Goal: Task Accomplishment & Management: Manage account settings

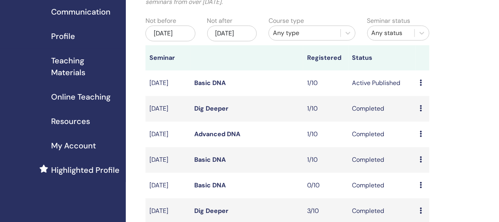
scroll to position [79, 0]
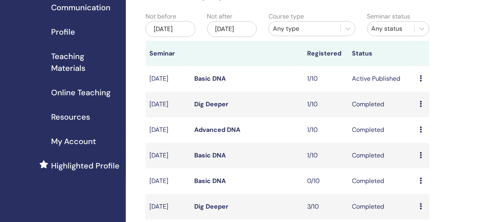
click at [422, 81] on icon at bounding box center [421, 78] width 2 height 6
click at [423, 116] on link "Attendees" at bounding box center [427, 116] width 30 height 8
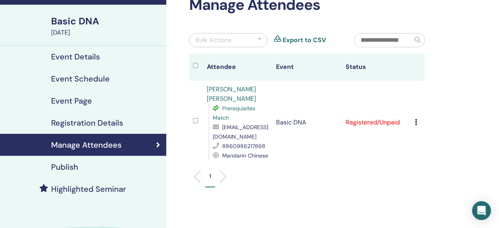
scroll to position [52, 0]
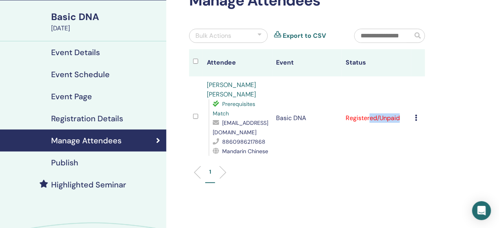
drag, startPoint x: 370, startPoint y: 115, endPoint x: 416, endPoint y: 114, distance: 45.3
click at [416, 114] on tr "[PERSON_NAME] [PERSON_NAME] Prerequisites Match [EMAIL_ADDRESS][DOMAIN_NAME] 88…" at bounding box center [307, 117] width 236 height 83
click at [416, 113] on td "Cancel Registration Do not auto-certify Mark as Paid Mark as Unpaid Mark as Abs…" at bounding box center [419, 117] width 14 height 83
click at [416, 115] on icon at bounding box center [417, 118] width 2 height 6
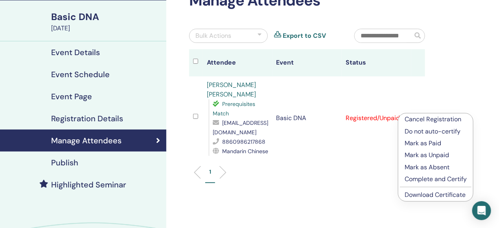
drag, startPoint x: 478, startPoint y: 106, endPoint x: 441, endPoint y: 113, distance: 37.7
click at [478, 107] on div "Manage Attendees Bulk Actions Export to CSV Attendee Event Status [PERSON_NAME]…" at bounding box center [332, 137] width 333 height 328
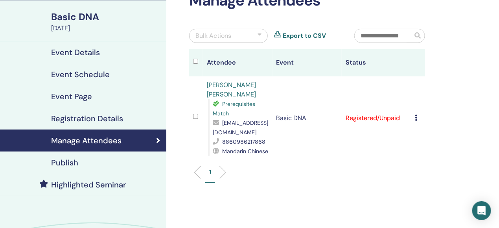
click at [415, 113] on td "Cancel Registration Do not auto-certify Mark as Paid Mark as Unpaid Mark as Abs…" at bounding box center [419, 117] width 14 height 83
click at [418, 113] on div "Cancel Registration Do not auto-certify Mark as Paid Mark as Unpaid Mark as Abs…" at bounding box center [419, 117] width 6 height 9
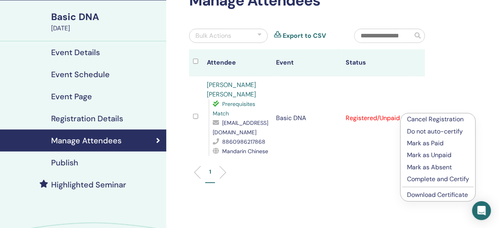
click at [436, 179] on p "Complete and Certify" at bounding box center [438, 178] width 62 height 9
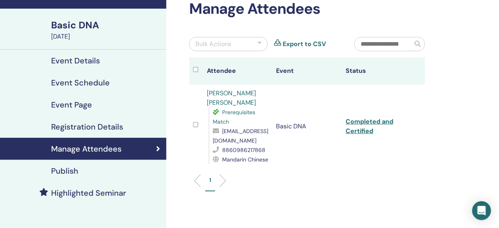
scroll to position [79, 0]
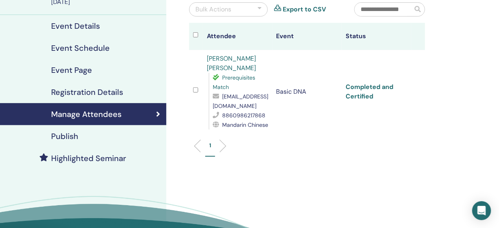
click at [363, 91] on link "Completed and Certified" at bounding box center [370, 92] width 48 height 18
drag, startPoint x: 205, startPoint y: 59, endPoint x: 255, endPoint y: 59, distance: 49.2
click at [255, 59] on td "WEN TZU WANG Prerequisites Match liebevenisa7@gmail.com 8860986217868 Mandarin …" at bounding box center [237, 91] width 69 height 83
copy link "[PERSON_NAME] [PERSON_NAME]"
